Goal: Task Accomplishment & Management: Use online tool/utility

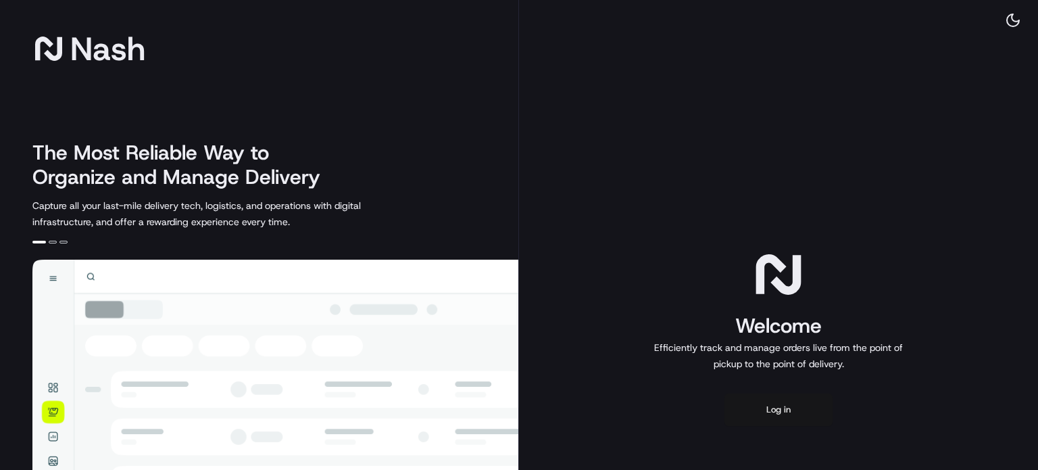
click at [774, 405] on button "Log in" at bounding box center [778, 409] width 108 height 32
